Goal: Transaction & Acquisition: Purchase product/service

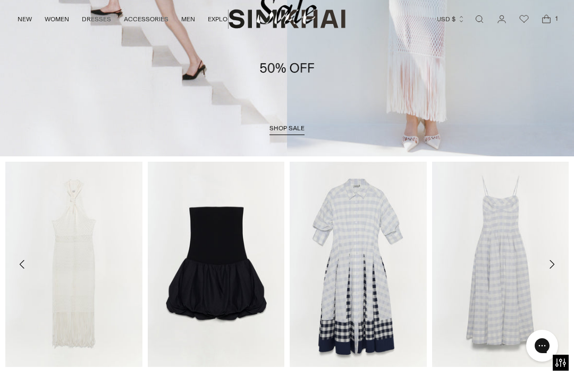
click at [293, 124] on span "shop sale" at bounding box center [287, 127] width 35 height 7
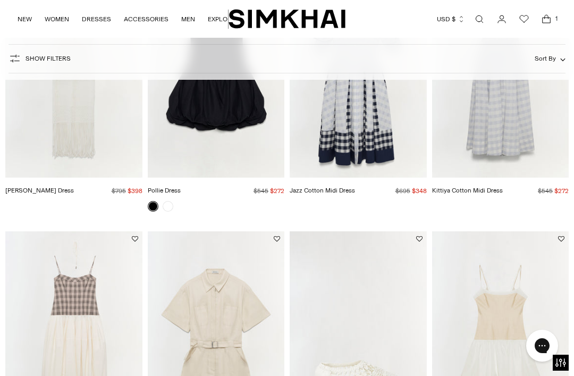
scroll to position [322, 0]
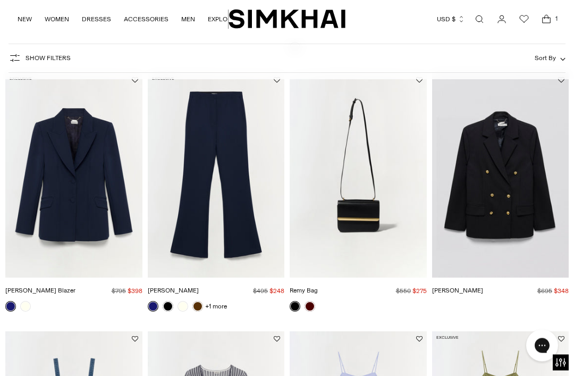
scroll to position [1248, 0]
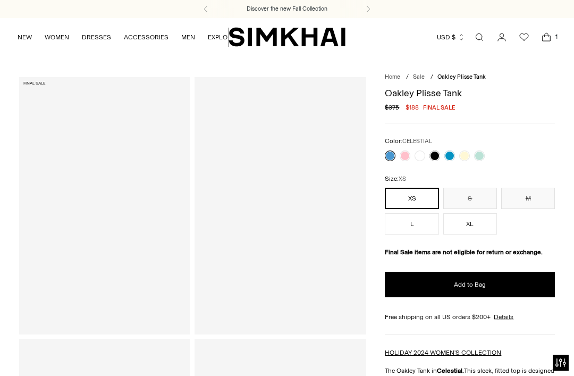
click at [438, 152] on link at bounding box center [435, 156] width 11 height 11
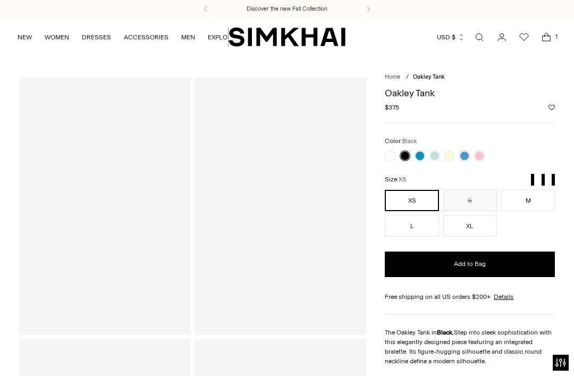
click at [390, 155] on link at bounding box center [390, 156] width 11 height 11
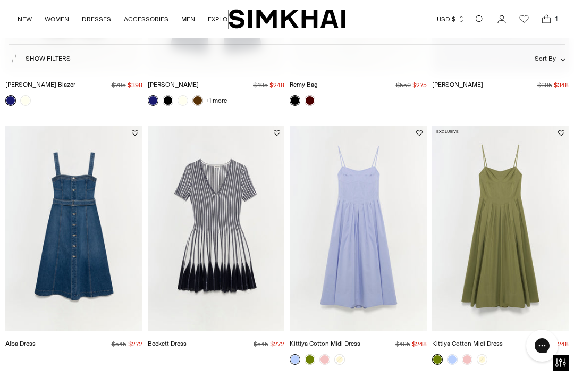
scroll to position [1315, 0]
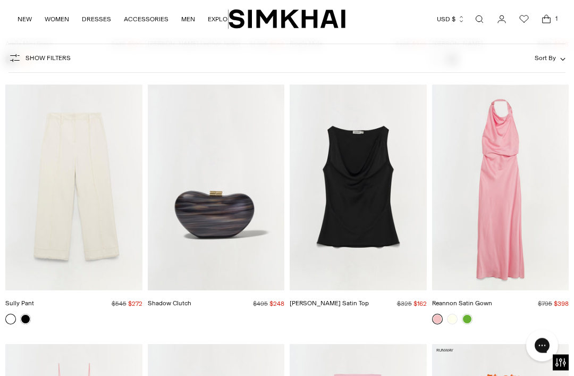
scroll to position [6760, 0]
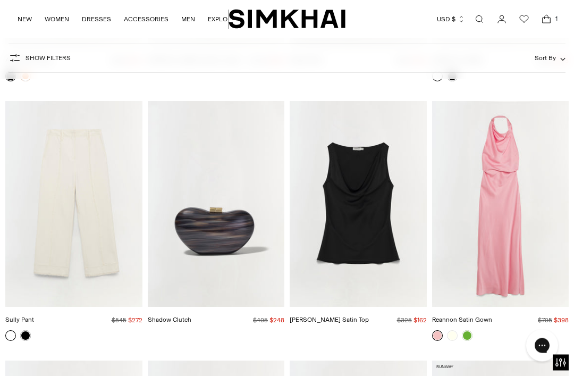
click at [533, 205] on img "Reannon Satin Gown" at bounding box center [500, 204] width 137 height 205
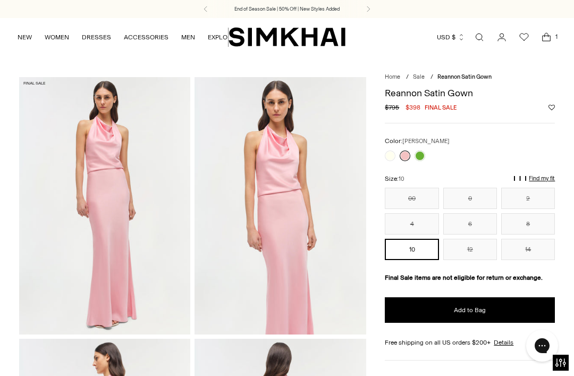
click at [481, 36] on link "Open search modal" at bounding box center [479, 37] width 21 height 21
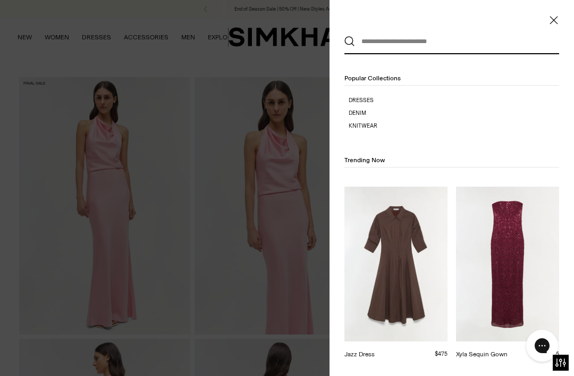
click at [380, 47] on input "text" at bounding box center [449, 41] width 189 height 23
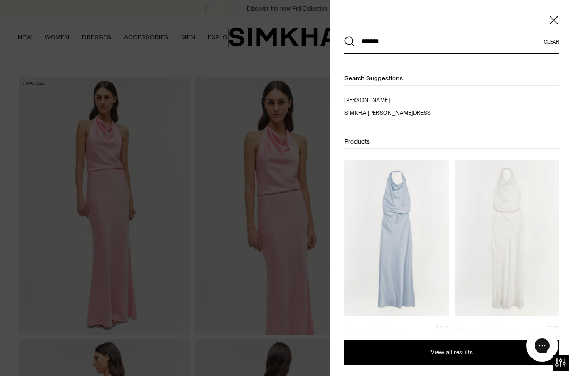
type input "*******"
click at [368, 96] on p "reannon" at bounding box center [397, 100] width 104 height 9
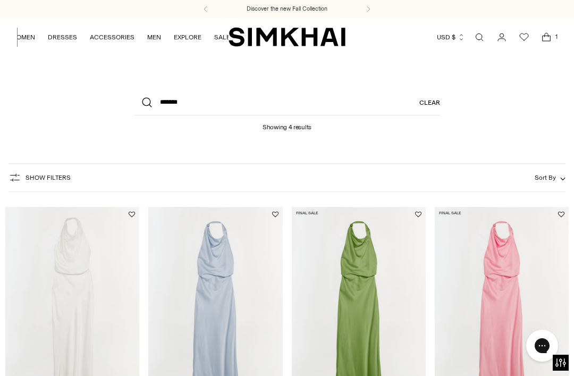
scroll to position [0, 34]
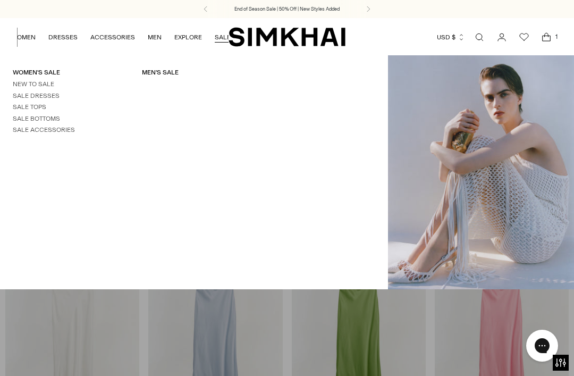
click at [271, 34] on img "SIMKHAI" at bounding box center [287, 37] width 117 height 21
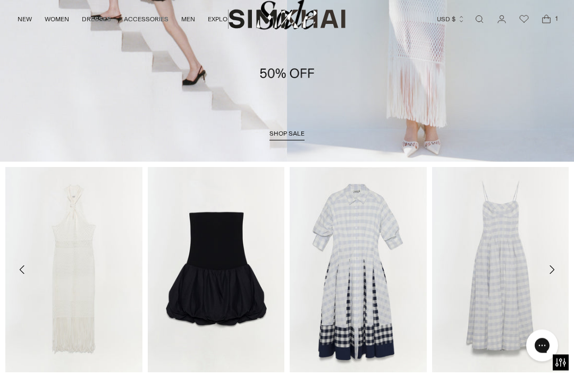
scroll to position [182, 0]
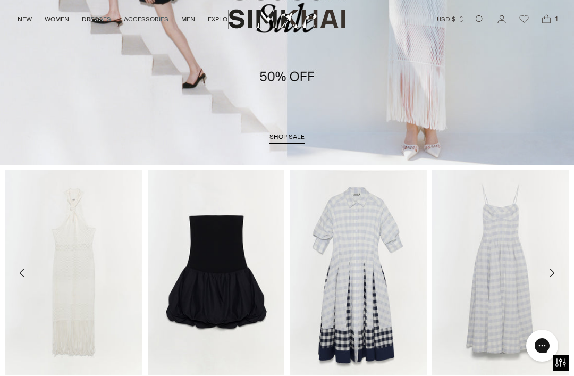
click at [287, 139] on span "shop sale" at bounding box center [287, 136] width 35 height 7
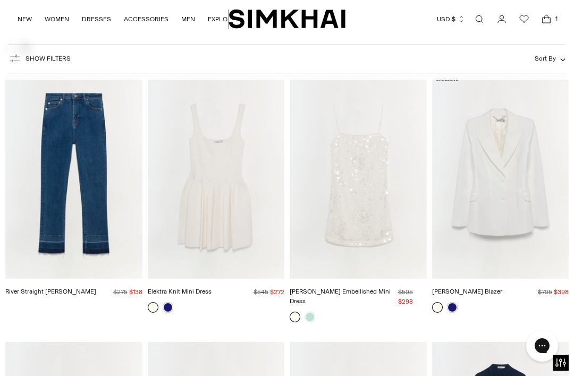
scroll to position [2127, 0]
